Goal: Task Accomplishment & Management: Use online tool/utility

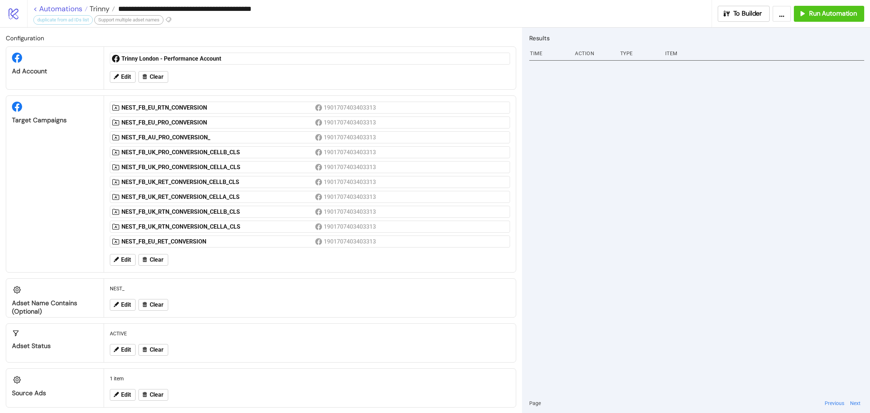
click at [67, 8] on link "< Automations" at bounding box center [60, 8] width 54 height 7
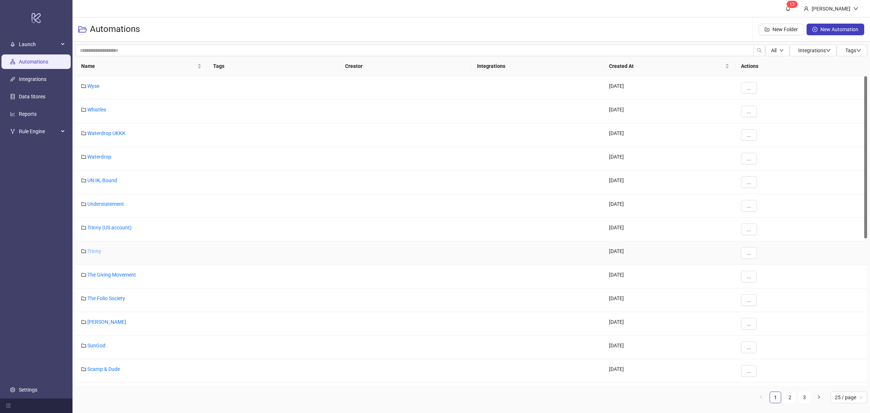
click at [91, 251] on link "Trinny" at bounding box center [94, 251] width 14 height 6
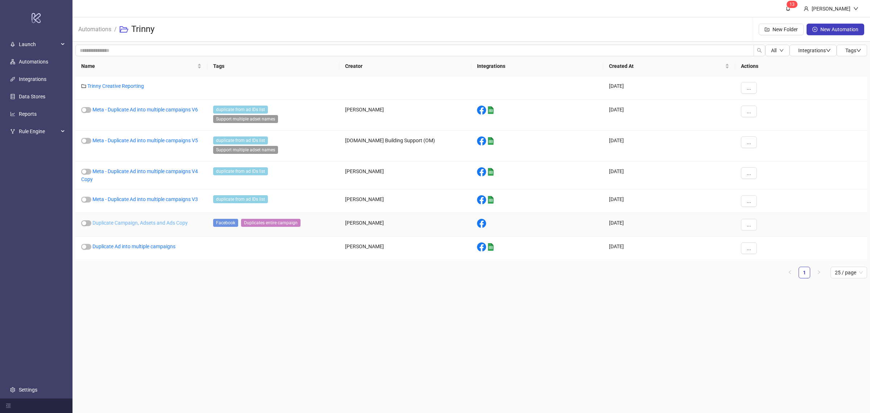
click at [170, 220] on link "Duplicate Campaign, Adsets and Ads Copy" at bounding box center [139, 223] width 95 height 6
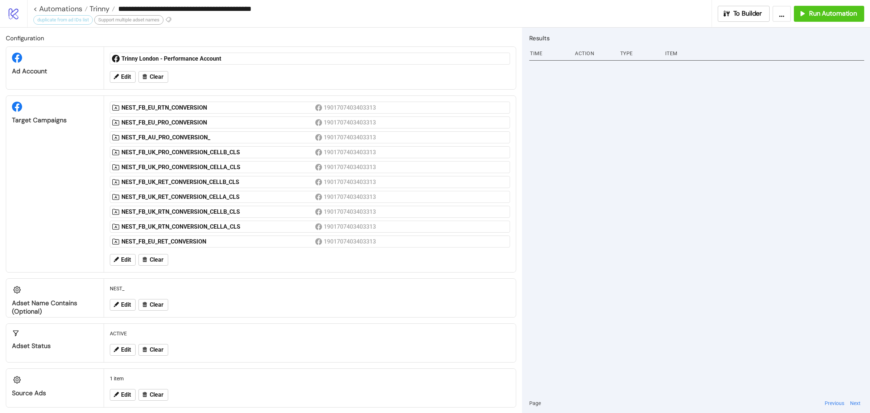
type input "**********"
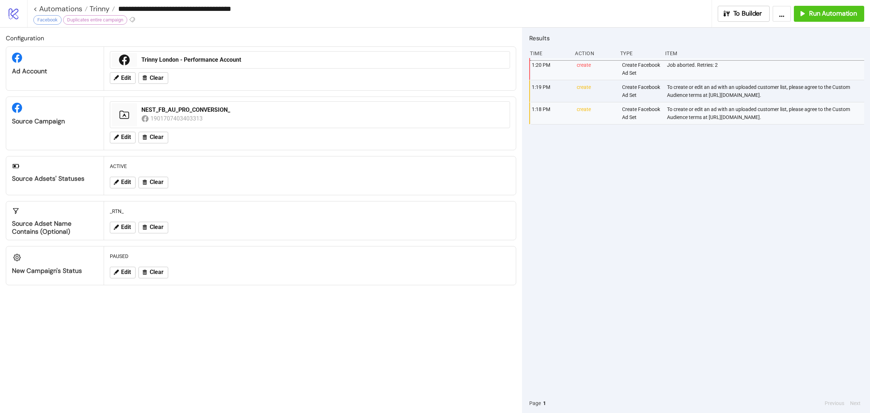
click at [677, 102] on div "To create or edit an ad with an uploaded customer list, please agree to the Cus…" at bounding box center [767, 91] width 200 height 22
click at [684, 102] on div "To create or edit an ad with an uploaded customer list, please agree to the Cus…" at bounding box center [767, 91] width 200 height 22
drag, startPoint x: 666, startPoint y: 103, endPoint x: 730, endPoint y: 113, distance: 65.3
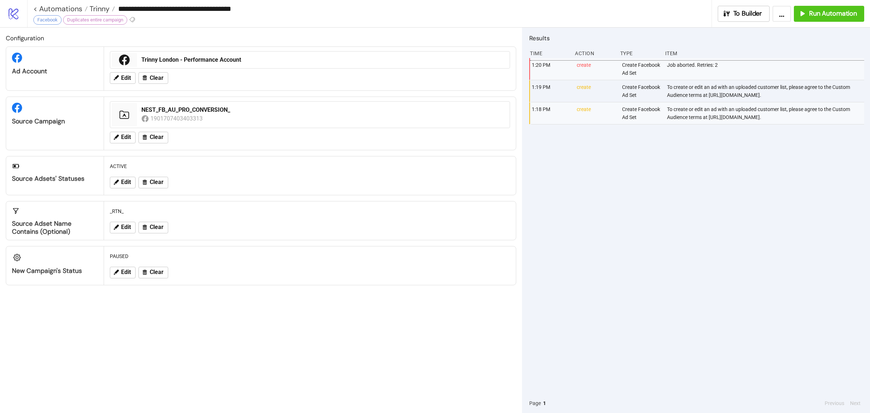
click at [730, 102] on div "1:19 PM create Create Facebook Ad Set To create or edit an ad with an uploaded …" at bounding box center [698, 91] width 335 height 22
drag, startPoint x: 714, startPoint y: 111, endPoint x: 720, endPoint y: 112, distance: 5.8
click at [717, 102] on div "To create or edit an ad with an uploaded customer list, please agree to the Cus…" at bounding box center [767, 91] width 200 height 22
drag, startPoint x: 722, startPoint y: 112, endPoint x: 666, endPoint y: 104, distance: 56.4
click at [666, 102] on div "1:19 PM create Create Facebook Ad Set To create or edit an ad with an uploaded …" at bounding box center [698, 91] width 335 height 22
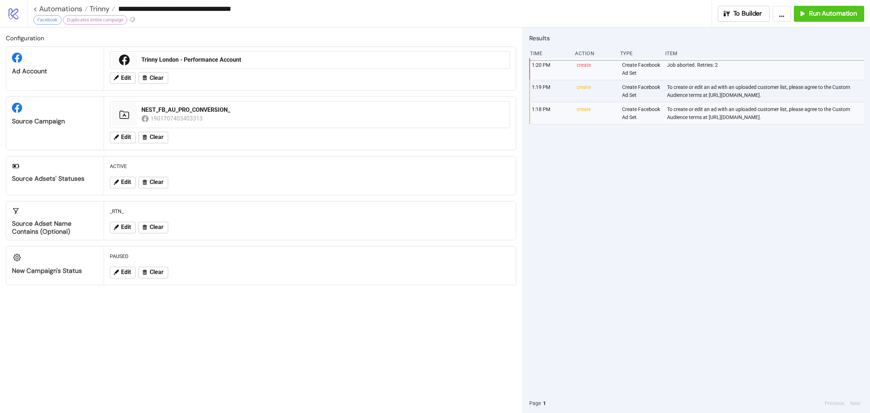
click at [467, 133] on div "Edit Clear" at bounding box center [310, 137] width 406 height 19
click at [814, 222] on div "1:20 PM create Create Facebook Ad Set Job aborted. Retries: 2 1:19 PM create Cr…" at bounding box center [697, 225] width 335 height 335
